Goal: Information Seeking & Learning: Learn about a topic

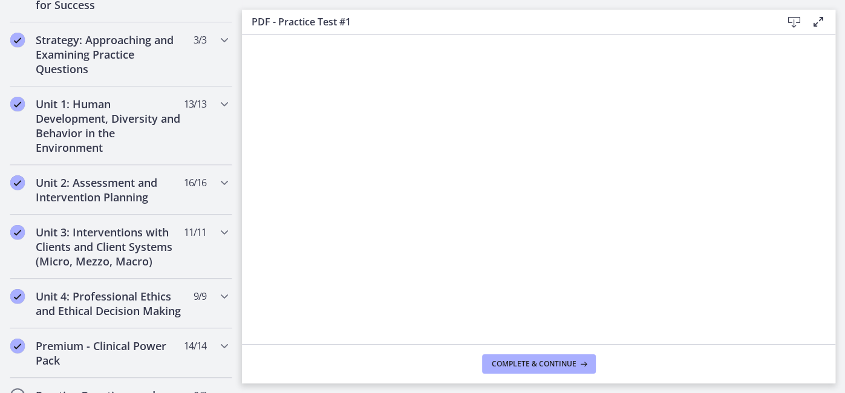
scroll to position [264, 0]
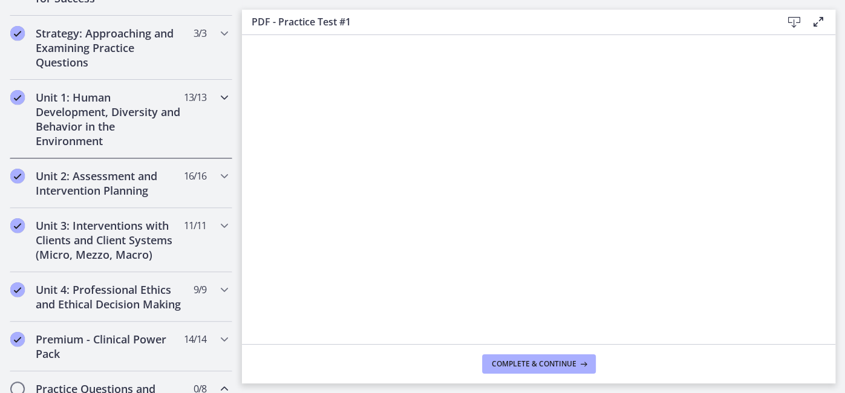
click at [56, 133] on h2 "Unit 1: Human Development, Diversity and Behavior in the Environment" at bounding box center [110, 119] width 148 height 58
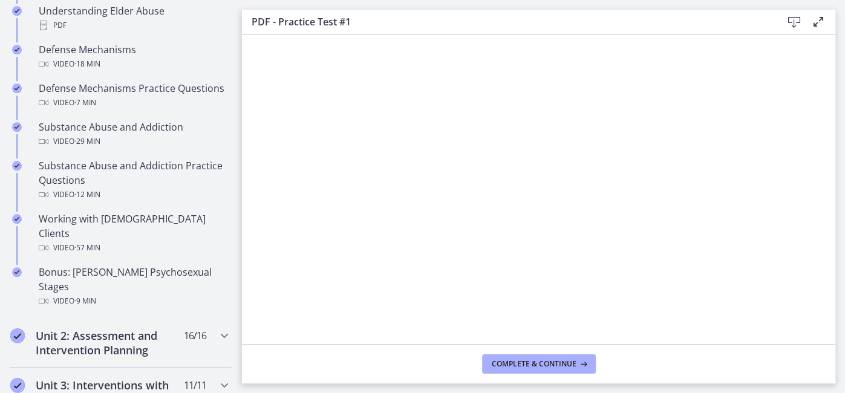
scroll to position [721, 0]
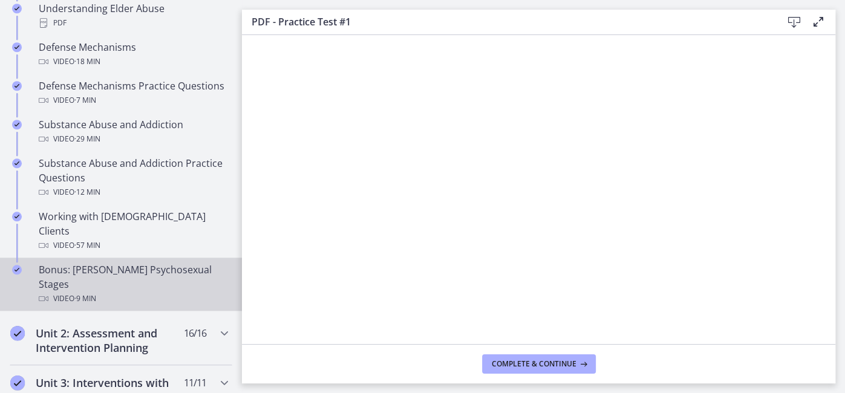
click at [80, 262] on div "Bonus: [PERSON_NAME] Psychosexual Stages Video · 9 min" at bounding box center [133, 284] width 189 height 44
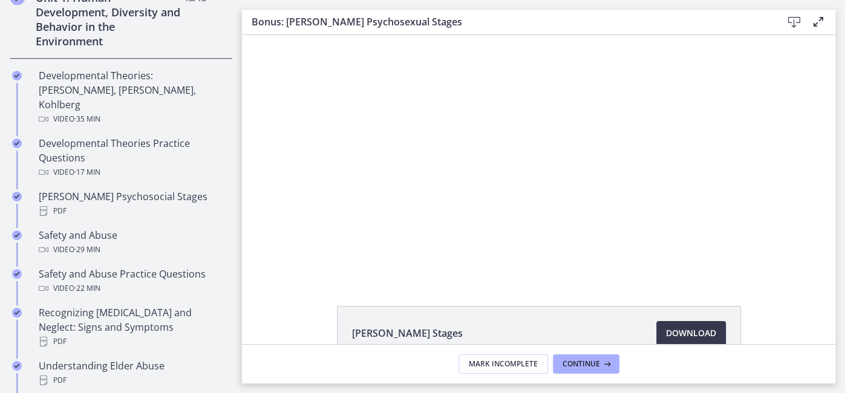
scroll to position [340, 0]
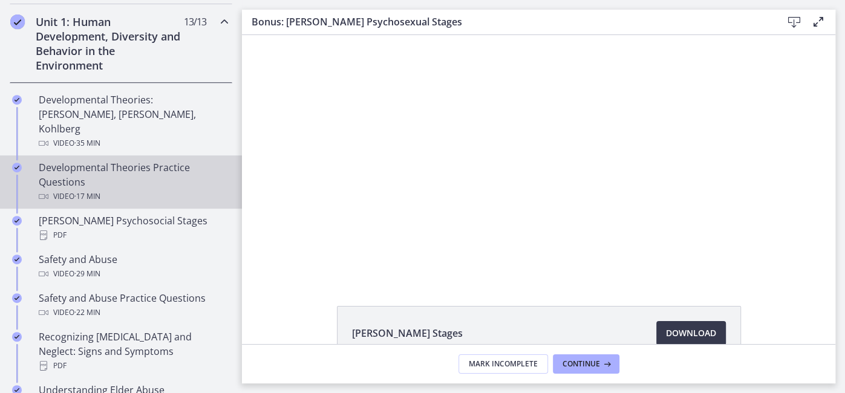
click at [61, 169] on div "Developmental Theories Practice Questions Video · 17 min" at bounding box center [133, 182] width 189 height 44
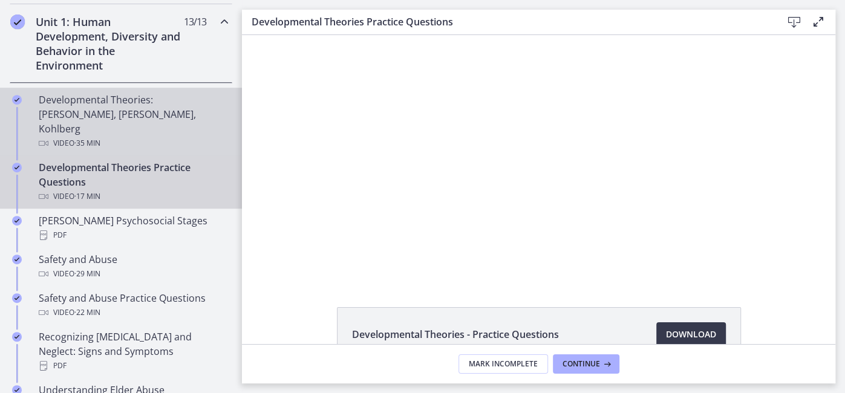
click at [68, 136] on div "Video · 35 min" at bounding box center [133, 143] width 189 height 15
click at [57, 163] on div "Developmental Theories Practice Questions Video · 17 min" at bounding box center [133, 182] width 189 height 44
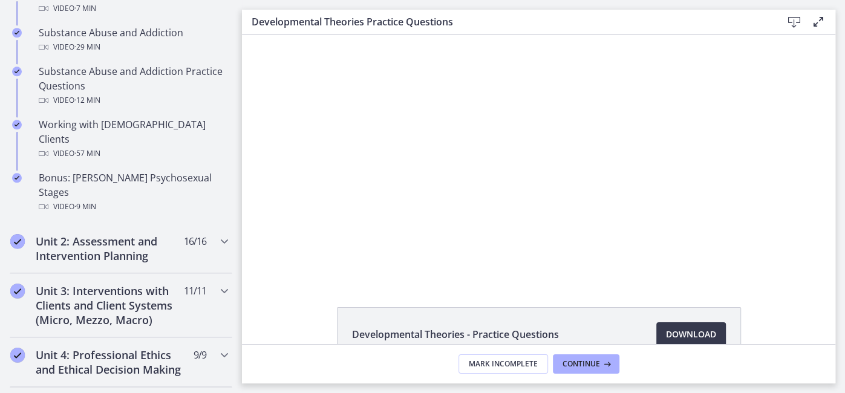
scroll to position [810, 0]
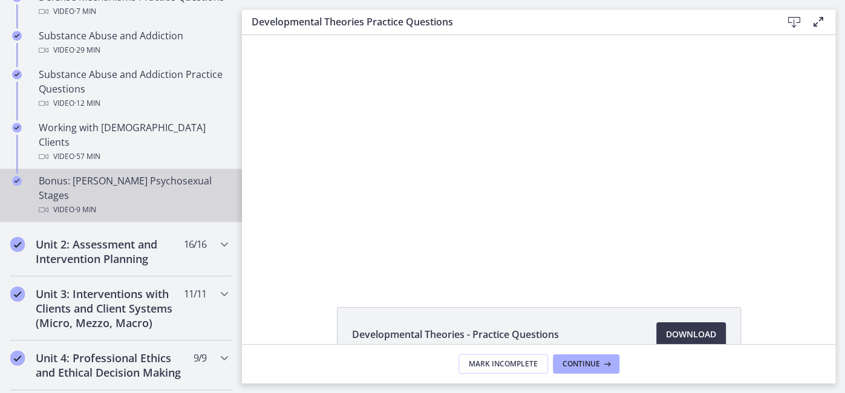
click at [55, 203] on div "Video · 9 min" at bounding box center [133, 210] width 189 height 15
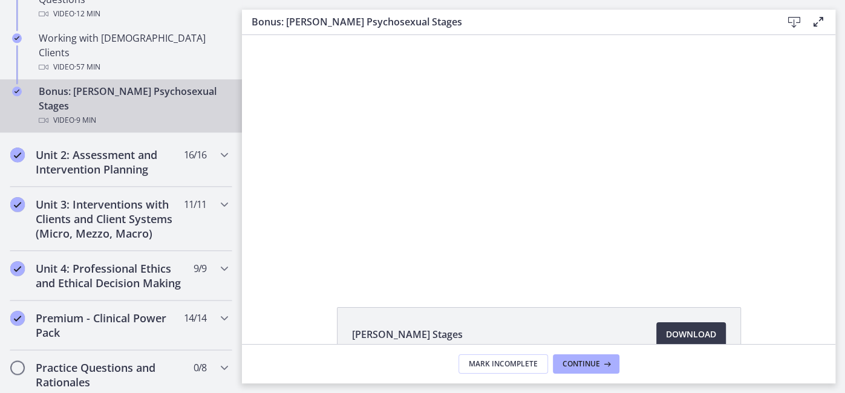
scroll to position [906, 0]
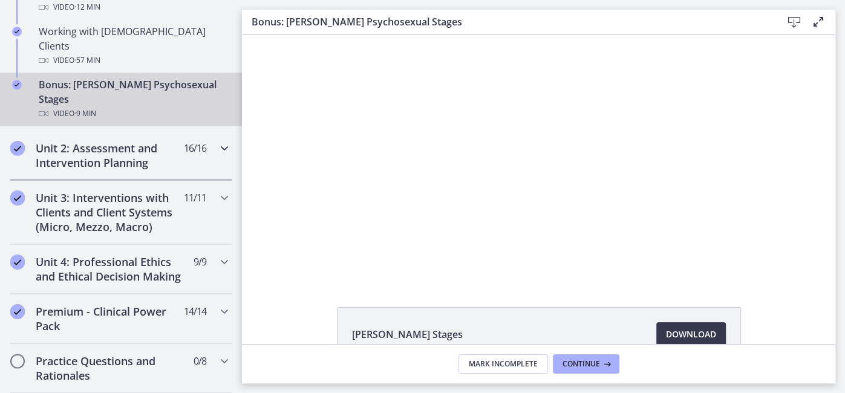
click at [215, 131] on div "Unit 2: Assessment and Intervention Planning 16 / 16 Completed" at bounding box center [121, 156] width 222 height 50
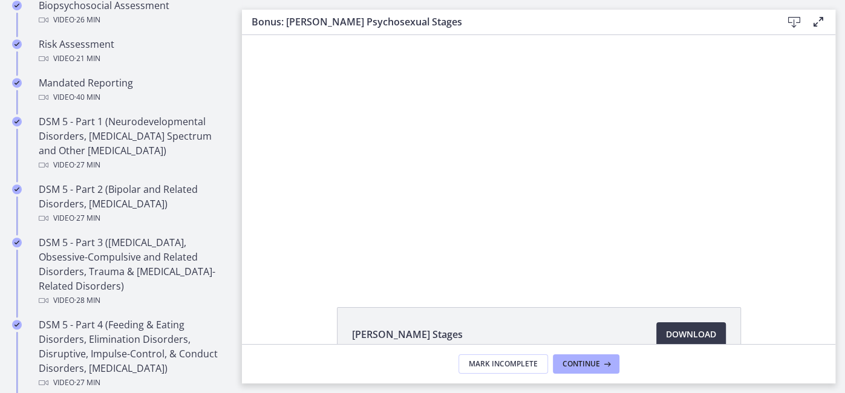
scroll to position [486, 0]
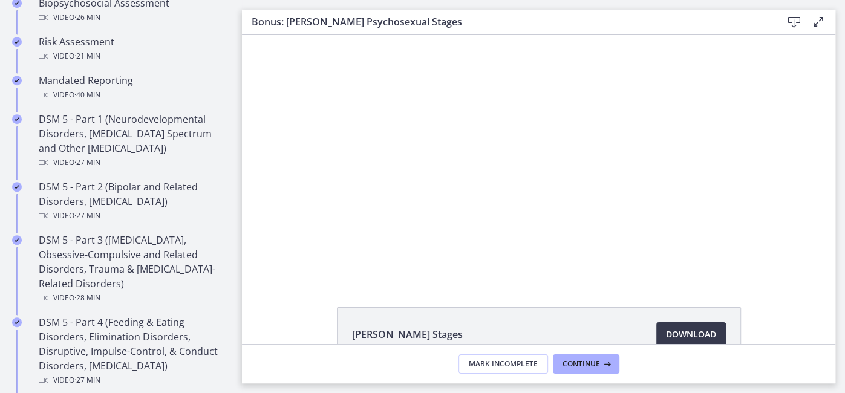
click at [494, 159] on div at bounding box center [538, 157] width 434 height 244
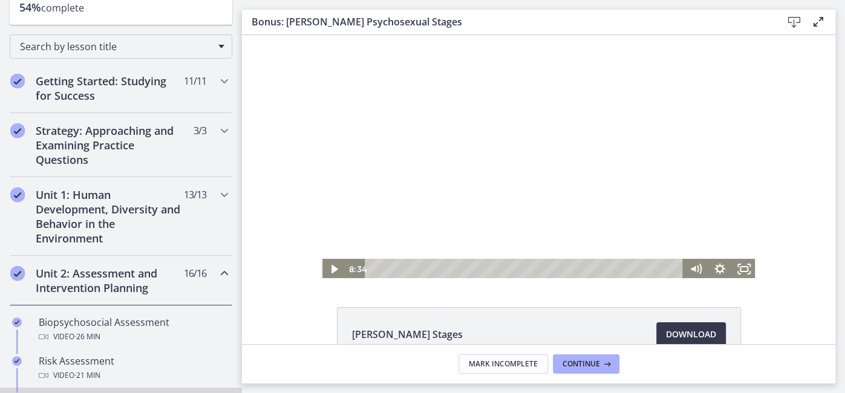
scroll to position [170, 0]
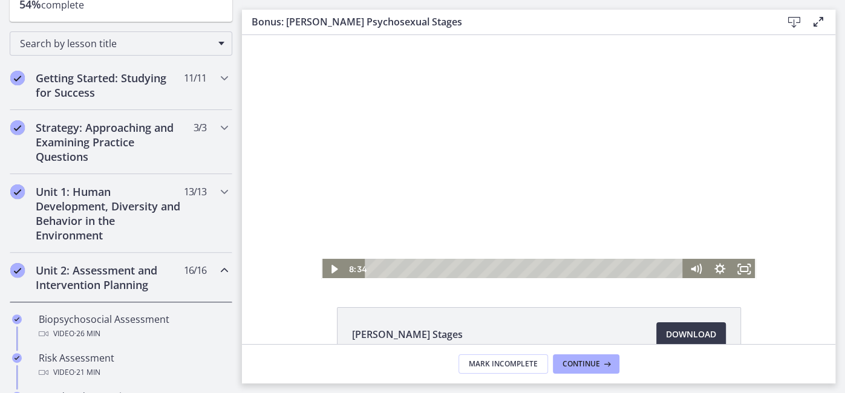
click at [214, 270] on div "Unit 2: Assessment and Intervention Planning 16 / 16 Completed" at bounding box center [121, 278] width 222 height 50
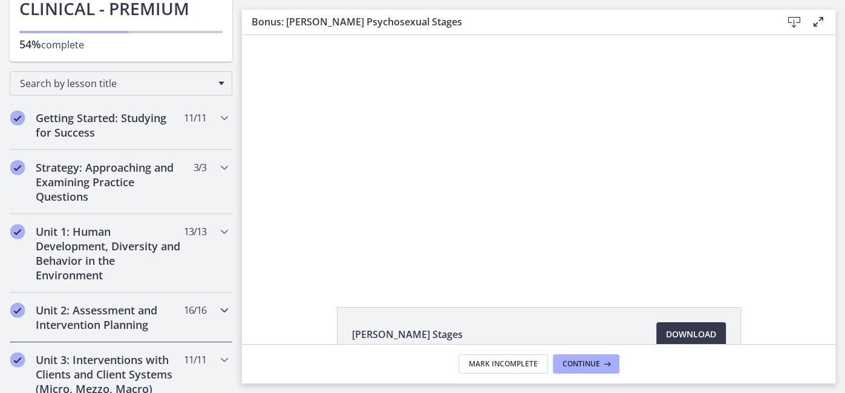
scroll to position [129, 0]
click at [64, 203] on h2 "Strategy: Approaching and Examining Practice Questions" at bounding box center [110, 183] width 148 height 44
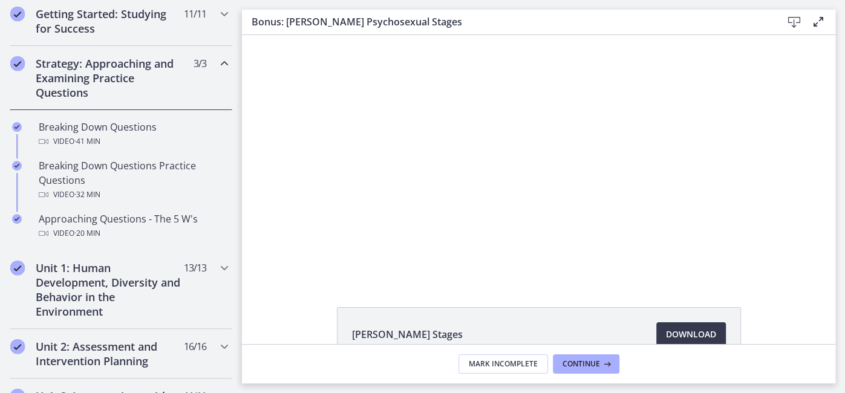
scroll to position [241, 0]
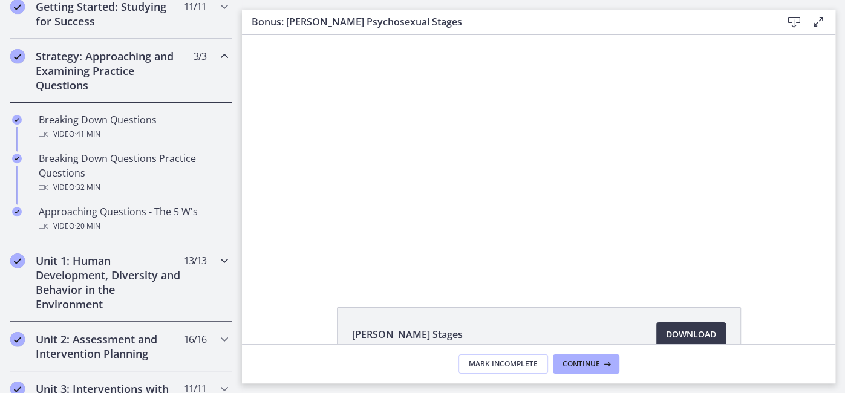
click at [65, 278] on h2 "Unit 1: Human Development, Diversity and Behavior in the Environment" at bounding box center [110, 282] width 148 height 58
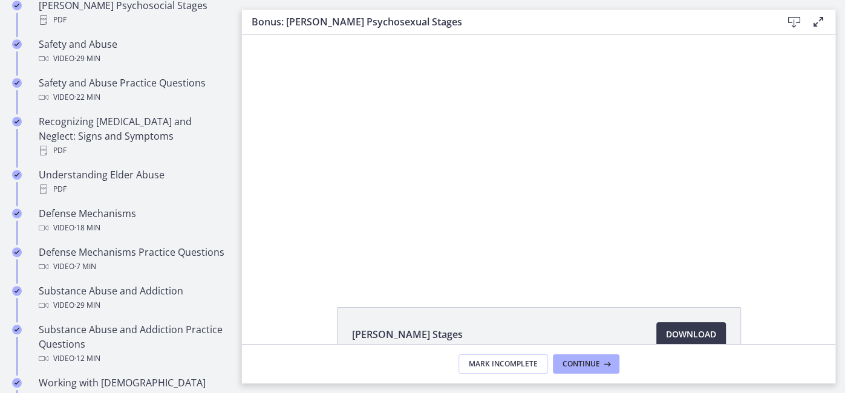
scroll to position [559, 0]
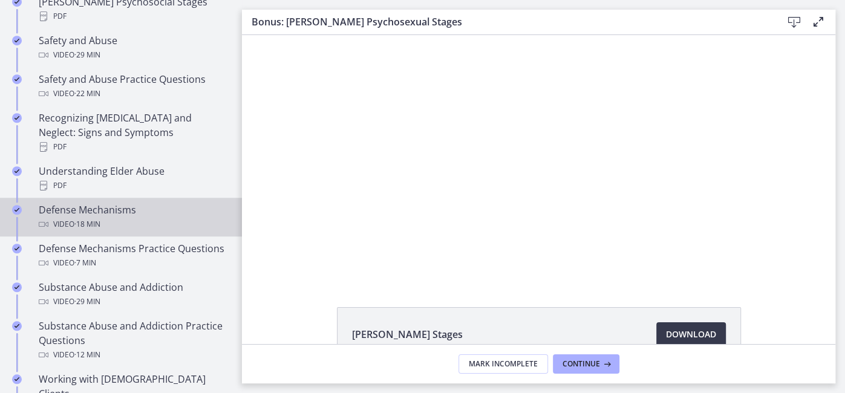
click at [63, 203] on div "Defense Mechanisms Video · 18 min" at bounding box center [133, 217] width 189 height 29
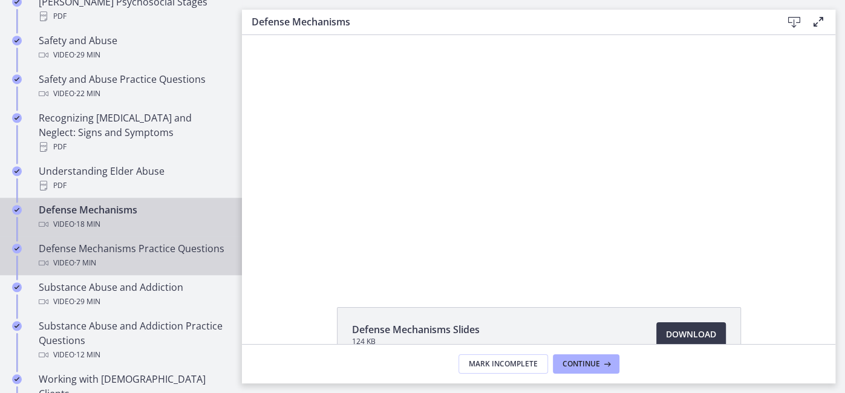
click at [65, 256] on div "Video · 7 min" at bounding box center [133, 263] width 189 height 15
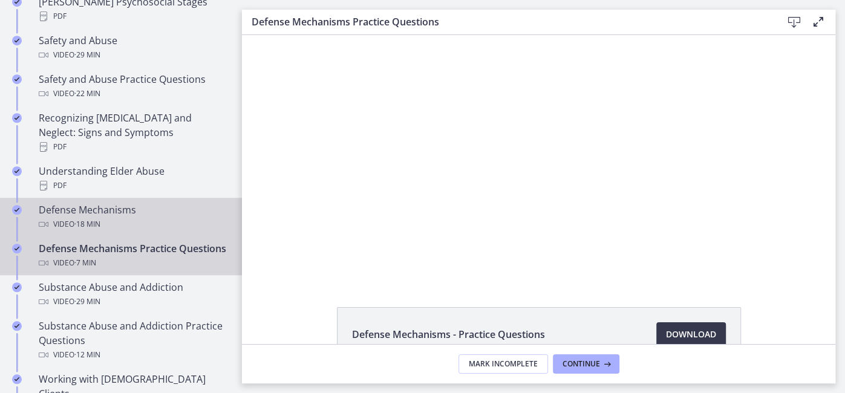
click at [61, 217] on div "Video · 18 min" at bounding box center [133, 224] width 189 height 15
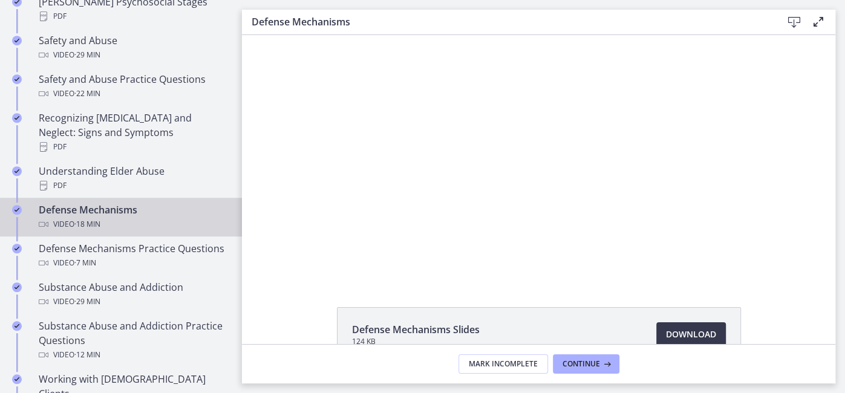
scroll to position [76, 0]
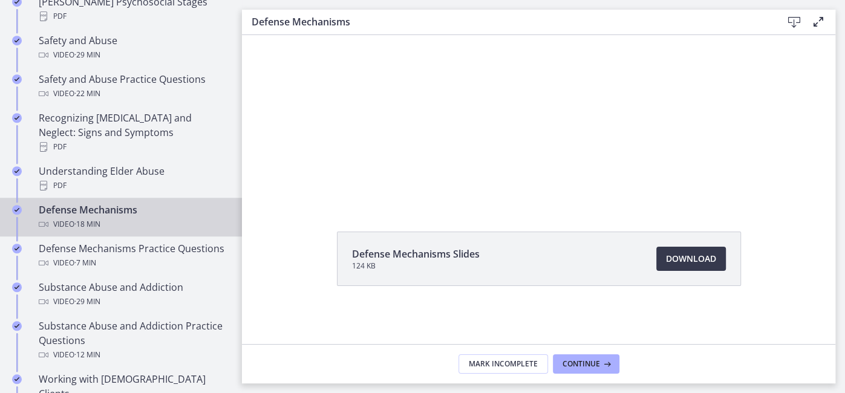
click at [573, 69] on div at bounding box center [538, 81] width 434 height 244
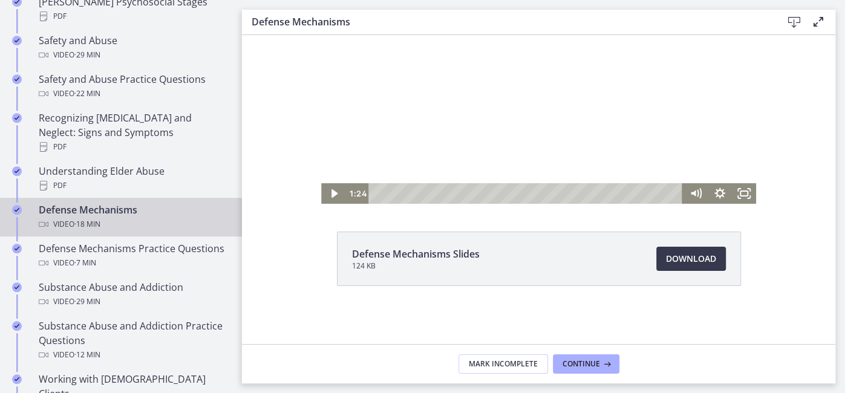
scroll to position [0, 0]
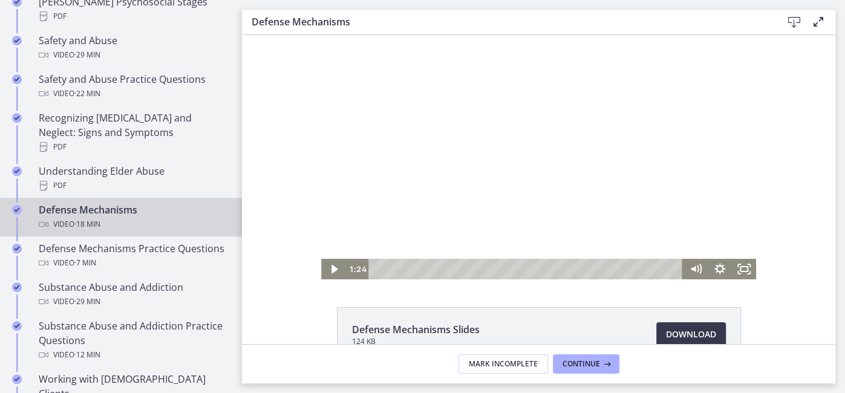
click at [335, 267] on icon "Play Video" at bounding box center [334, 269] width 6 height 8
click at [470, 172] on div at bounding box center [538, 157] width 434 height 244
